Goal: Understand process/instructions: Learn about a topic

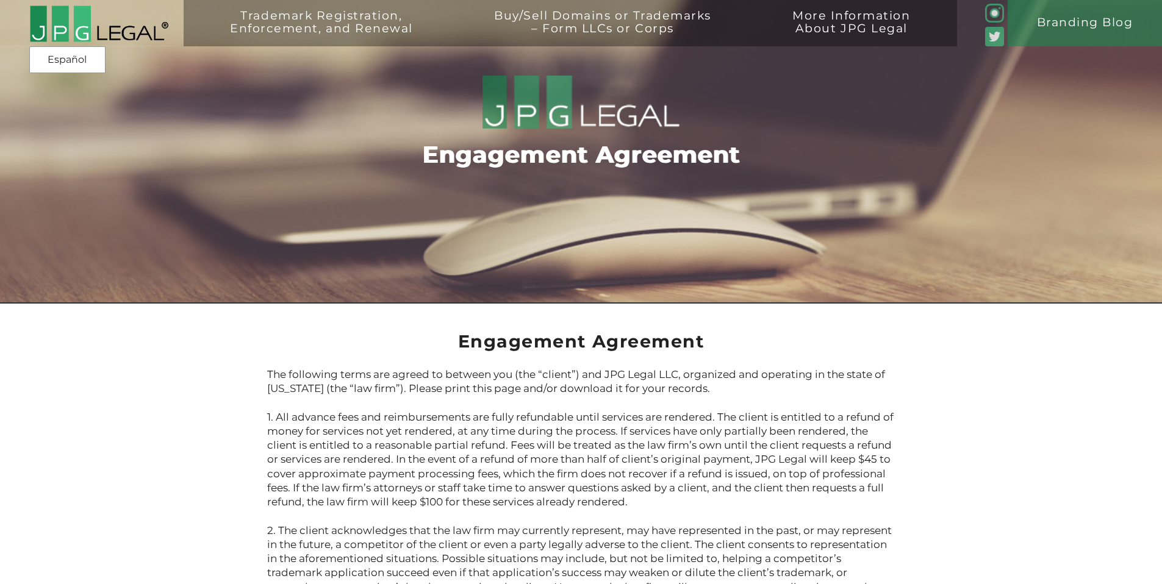
click at [68, 20] on img at bounding box center [99, 24] width 140 height 38
